Goal: Find specific page/section: Find specific page/section

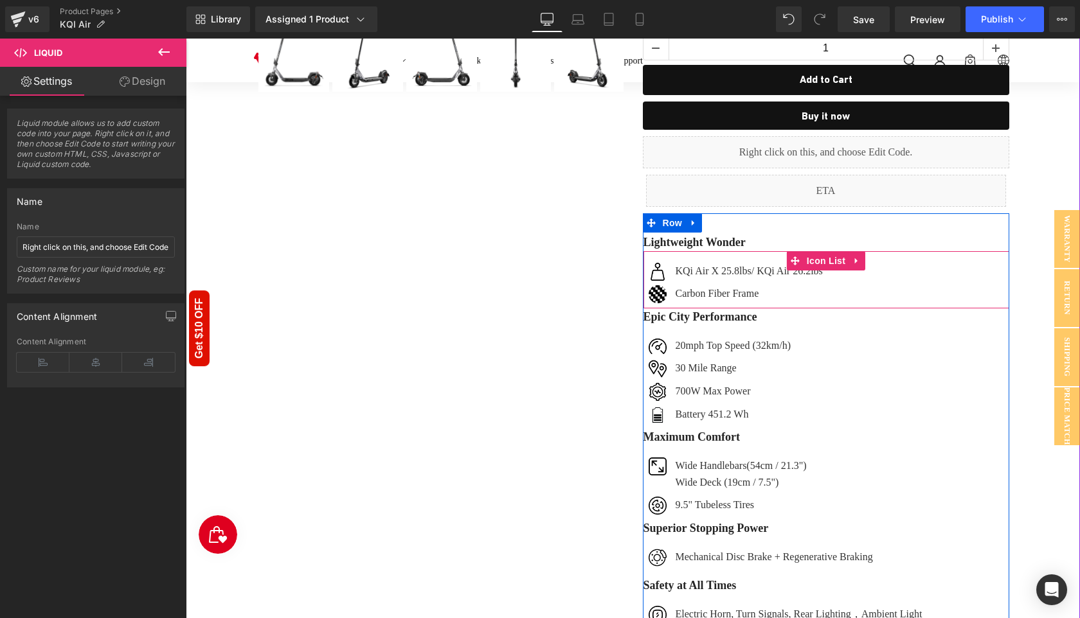
scroll to position [528, 0]
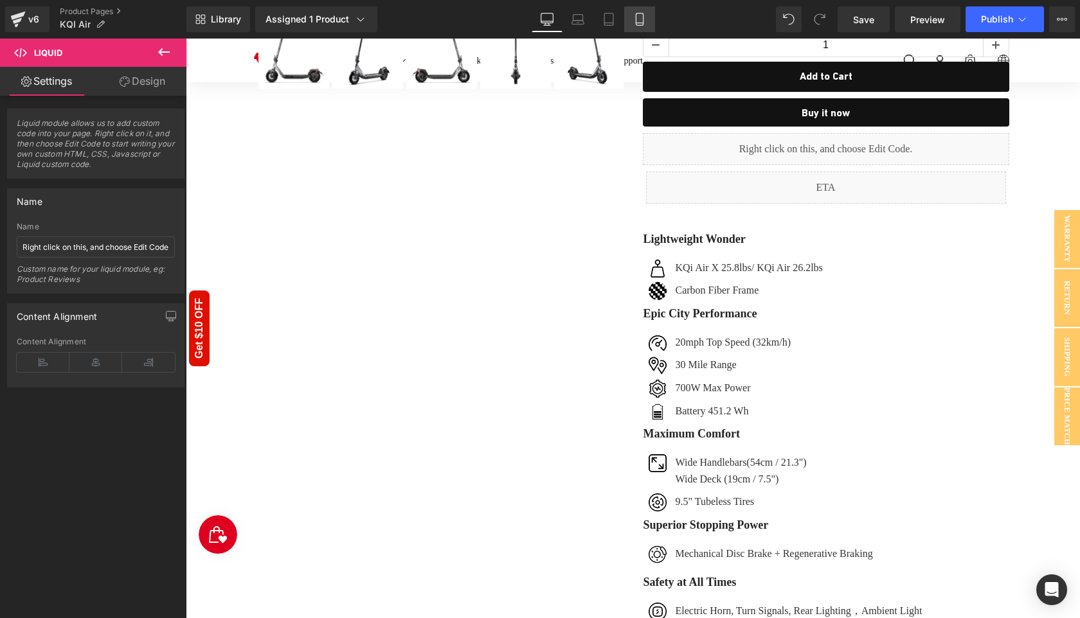
click at [646, 19] on icon at bounding box center [639, 19] width 13 height 13
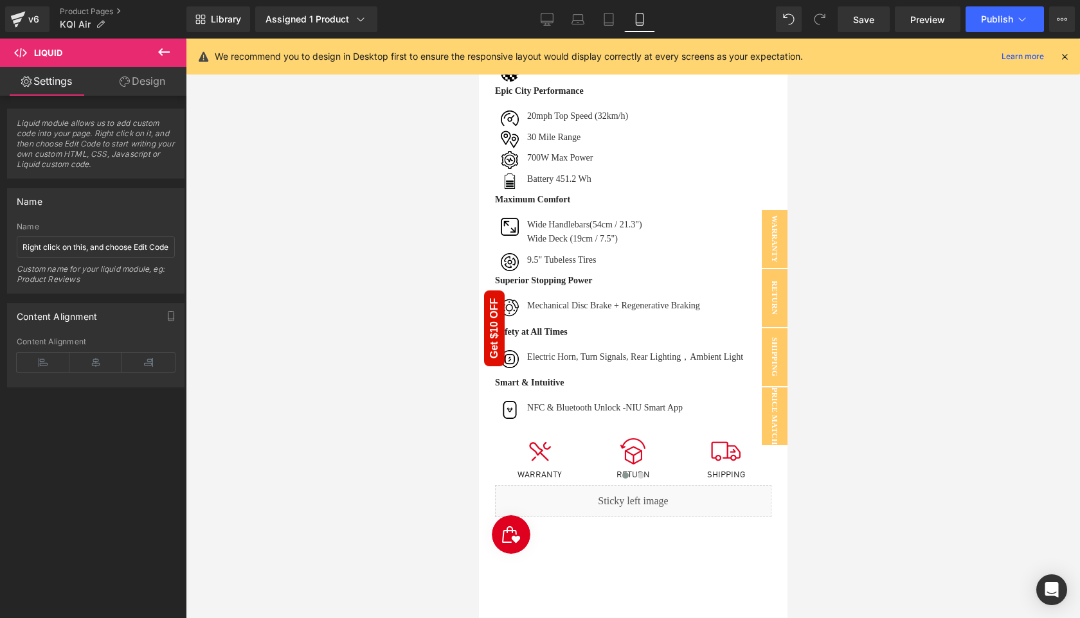
scroll to position [224, 0]
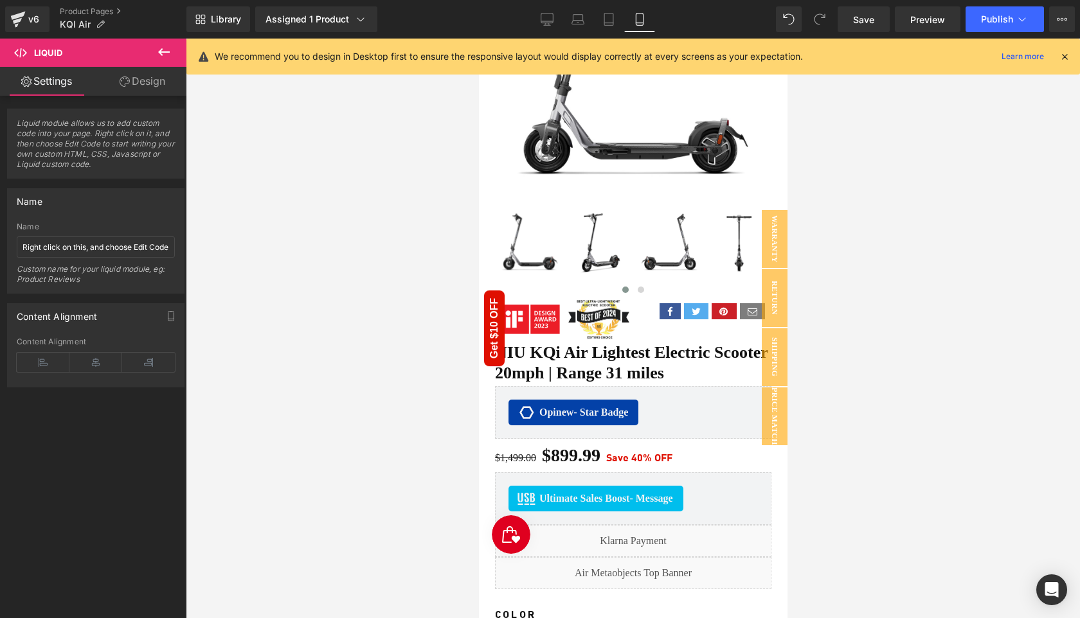
click at [1064, 58] on icon at bounding box center [1065, 57] width 12 height 12
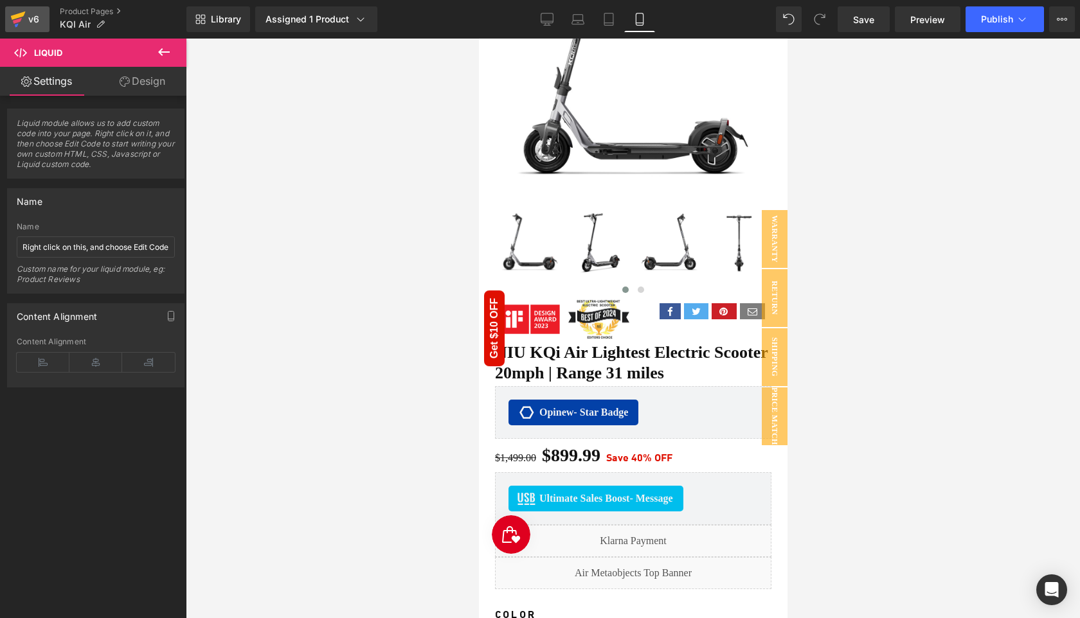
click at [33, 21] on div "v6" at bounding box center [34, 19] width 16 height 17
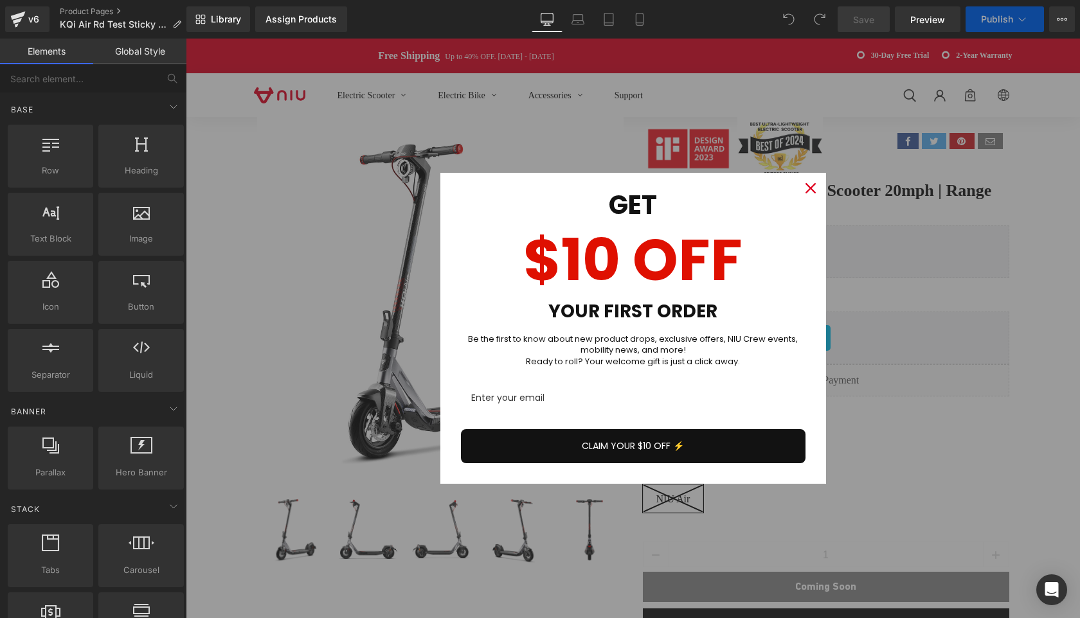
click at [810, 190] on icon "close icon" at bounding box center [810, 188] width 10 height 10
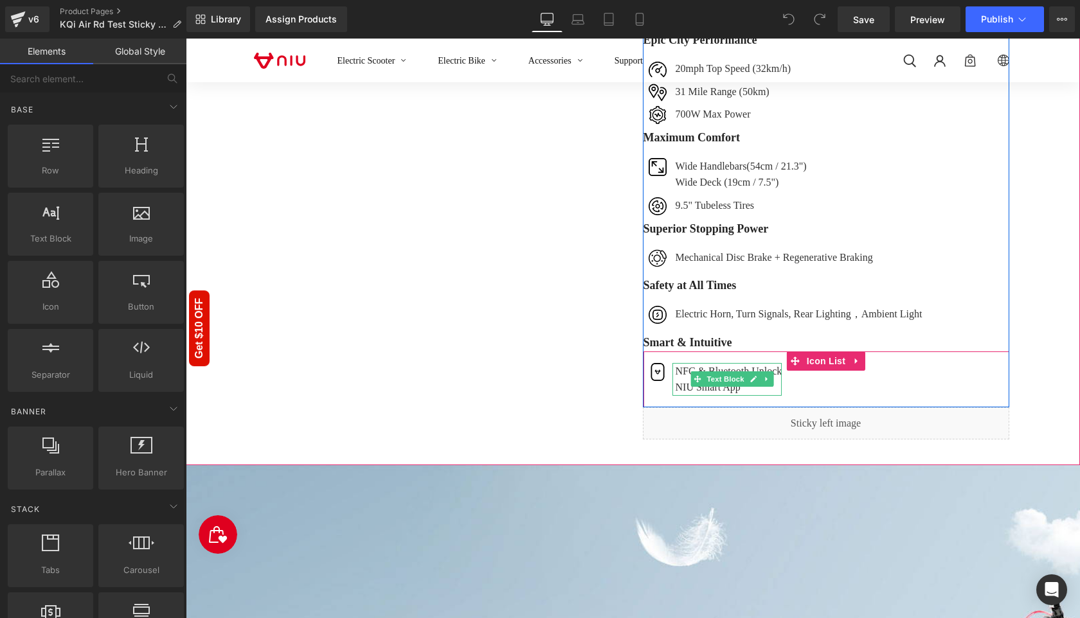
scroll to position [737, 0]
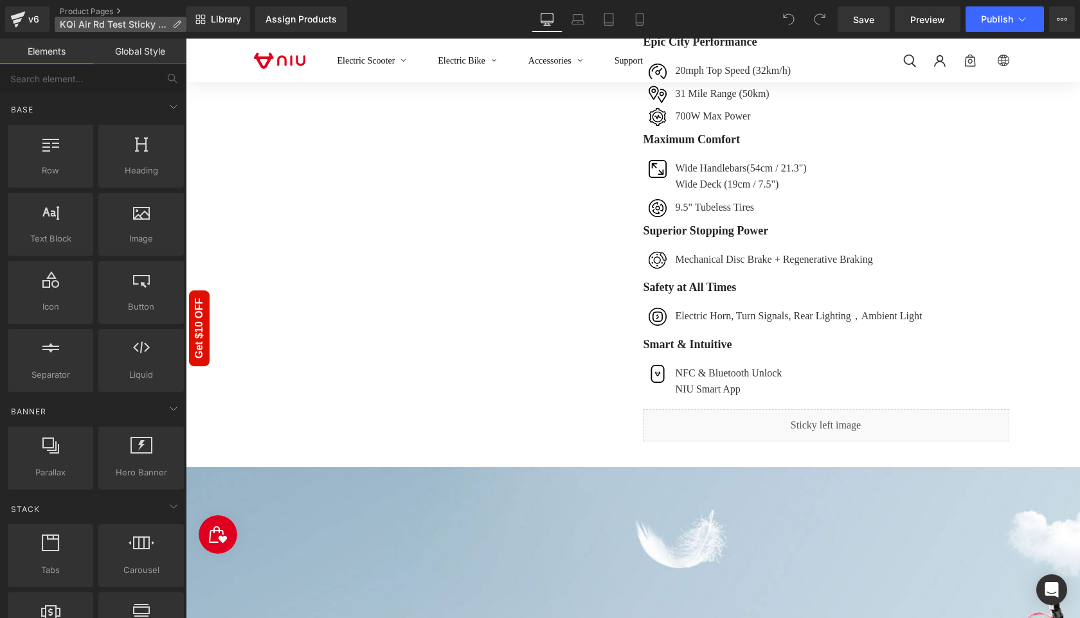
click at [132, 23] on span "KQi Air Rd Test Sticky Bar" at bounding box center [113, 24] width 107 height 10
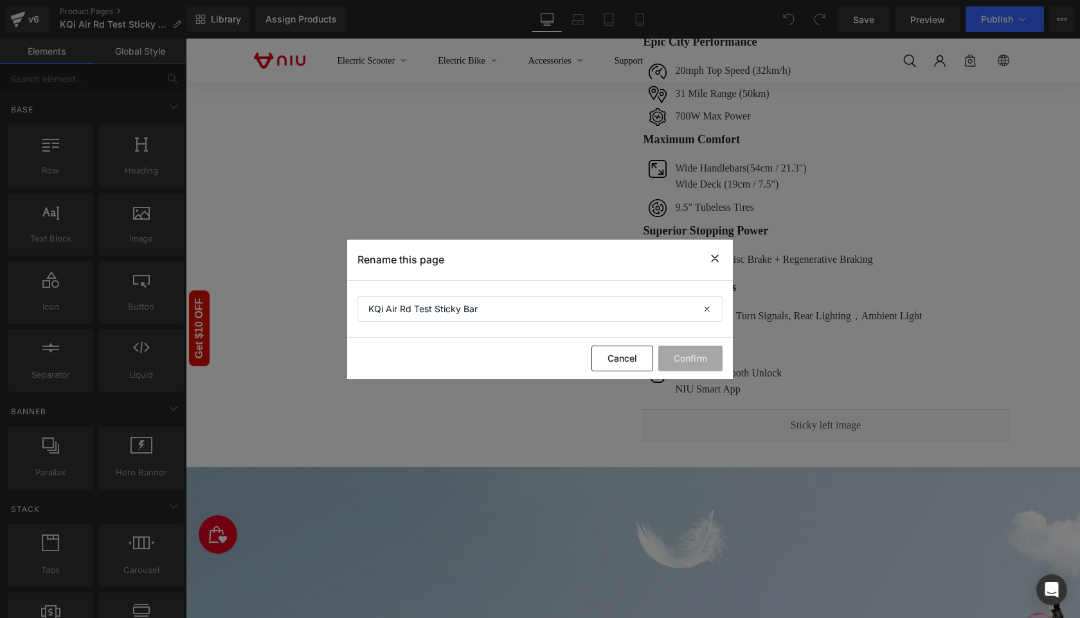
click at [719, 257] on icon at bounding box center [714, 259] width 15 height 16
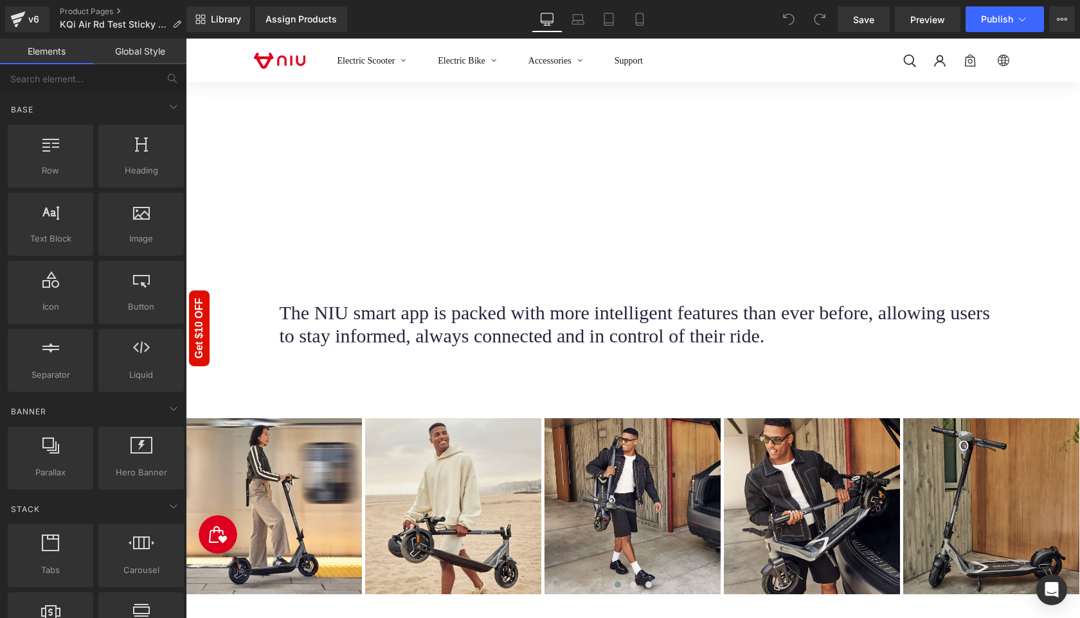
scroll to position [4115, 0]
